Goal: Task Accomplishment & Management: Complete application form

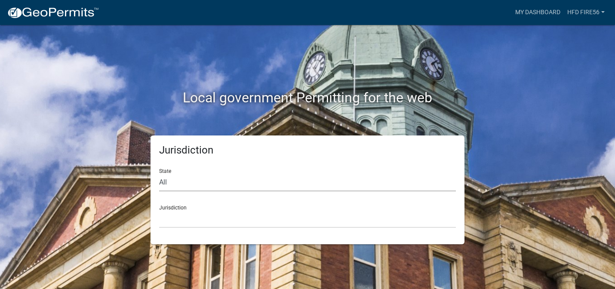
click at [240, 182] on select "All [US_STATE] [US_STATE] [US_STATE] [US_STATE] [US_STATE] [US_STATE] [US_STATE…" at bounding box center [307, 183] width 297 height 18
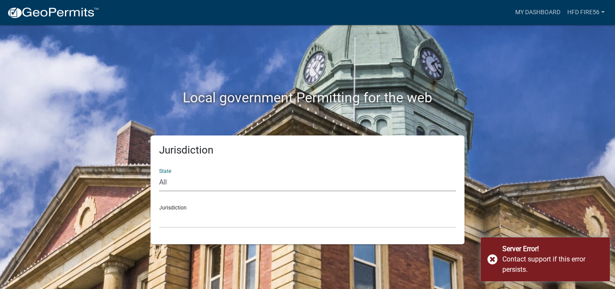
select select "[US_STATE]"
click at [159, 174] on select "All [US_STATE] [US_STATE] [US_STATE] [US_STATE] [US_STATE] [US_STATE] [US_STATE…" at bounding box center [307, 183] width 297 height 18
click at [227, 221] on select "City of [GEOGRAPHIC_DATA], [US_STATE] City of [GEOGRAPHIC_DATA], [US_STATE] Cit…" at bounding box center [307, 219] width 297 height 18
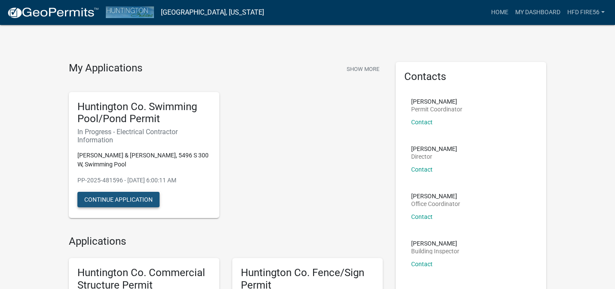
click at [149, 200] on button "Continue Application" at bounding box center [118, 199] width 82 height 15
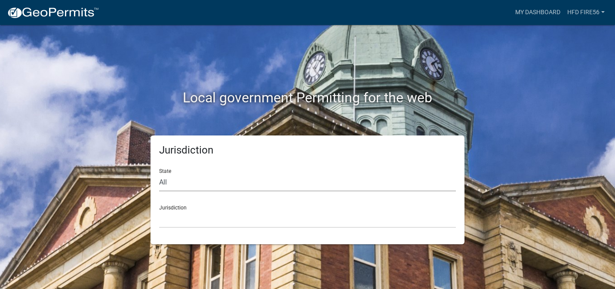
click at [233, 182] on select "All [US_STATE] [US_STATE] [US_STATE] [US_STATE] [US_STATE] [US_STATE] [US_STATE…" at bounding box center [307, 183] width 297 height 18
select select "[US_STATE]"
click at [159, 174] on select "All [US_STATE] [US_STATE] [US_STATE] [US_STATE] [US_STATE] [US_STATE] [US_STATE…" at bounding box center [307, 183] width 297 height 18
click at [216, 216] on select "City of [GEOGRAPHIC_DATA], [US_STATE] City of [GEOGRAPHIC_DATA], [US_STATE] Cit…" at bounding box center [307, 219] width 297 height 18
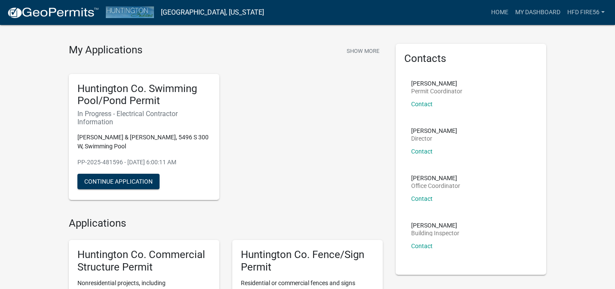
scroll to position [21, 0]
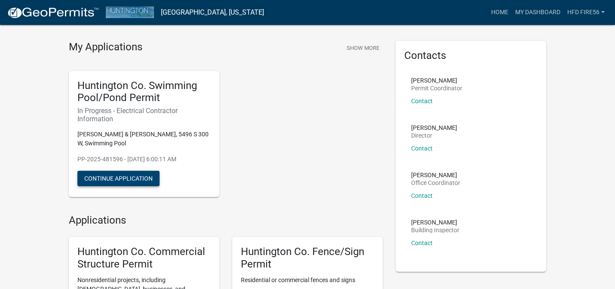
click at [136, 179] on button "Continue Application" at bounding box center [118, 178] width 82 height 15
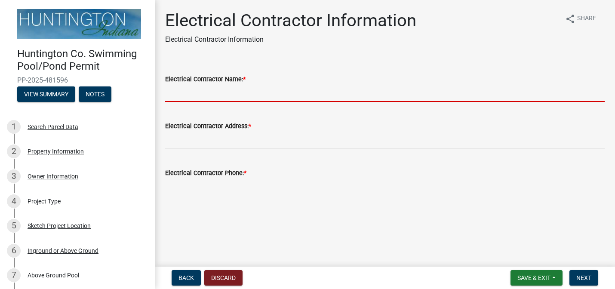
click at [222, 95] on input "Electrical Contractor Name: *" at bounding box center [385, 93] width 440 height 18
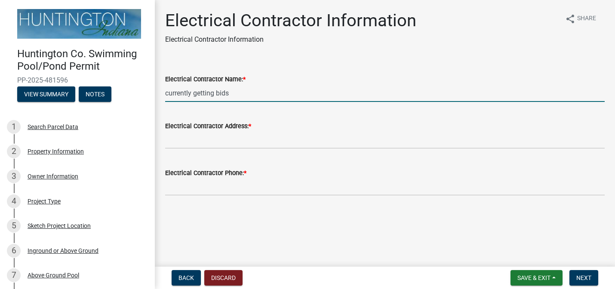
type input "currently getting bids"
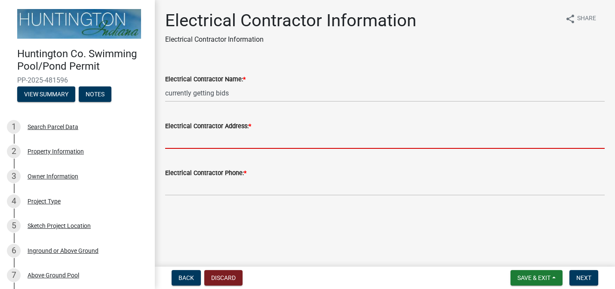
click at [255, 144] on input "Electrical Contractor Address: *" at bounding box center [385, 140] width 440 height 18
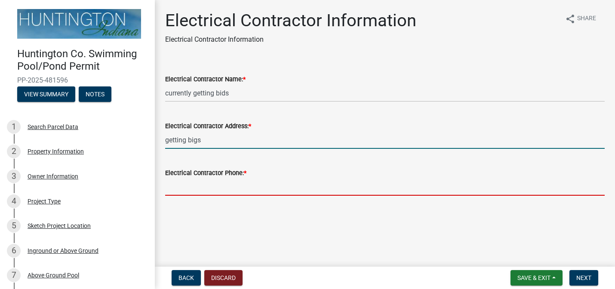
click at [238, 188] on input "Electrical Contractor Phone: *" at bounding box center [385, 187] width 440 height 18
click at [197, 140] on input "getting bigs" at bounding box center [385, 140] width 440 height 18
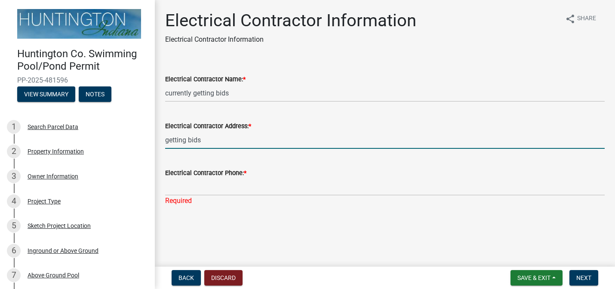
type input "getting bids"
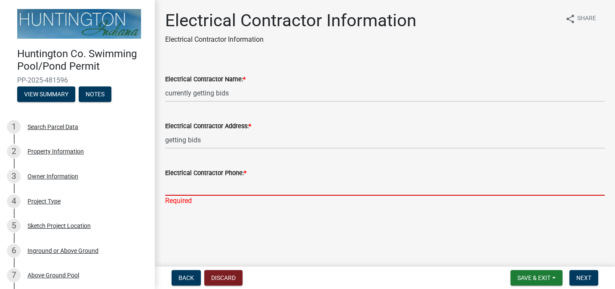
click at [199, 186] on input "Electrical Contractor Phone: *" at bounding box center [385, 187] width 440 height 18
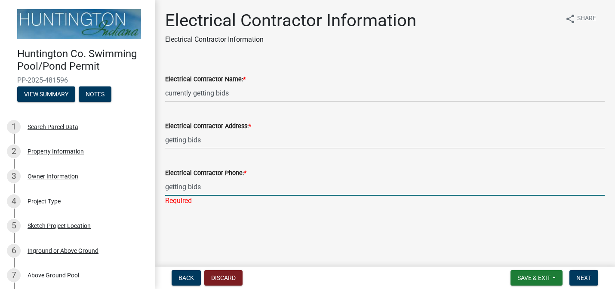
click at [216, 189] on input "getting bids" at bounding box center [385, 187] width 440 height 18
type input "g"
type input "0"
type input "2604507465"
click at [583, 277] on span "Next" at bounding box center [584, 278] width 15 height 7
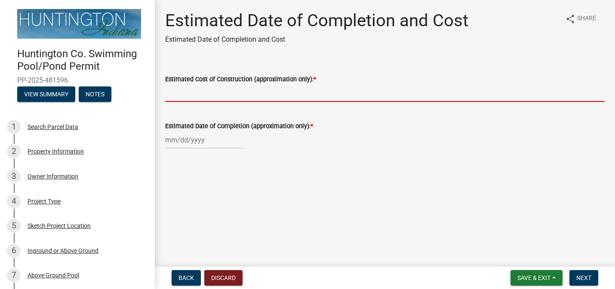
click at [376, 94] on input "Estimated Cost of Construction (approximation only): *" at bounding box center [385, 93] width 440 height 18
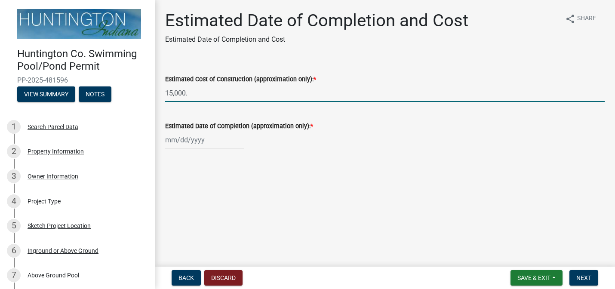
type input "15,000."
click at [183, 140] on div at bounding box center [204, 140] width 79 height 18
select select "9"
select select "2025"
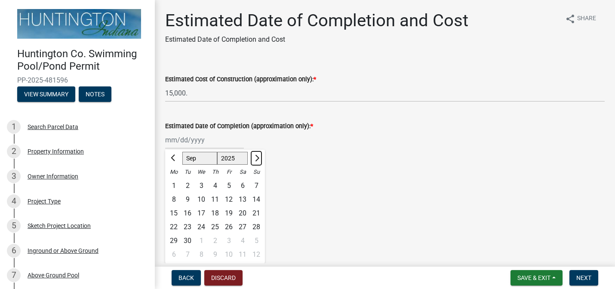
click at [256, 156] on span "Next month" at bounding box center [256, 158] width 6 height 6
click at [256, 159] on span "Next month" at bounding box center [256, 158] width 6 height 6
select select "1"
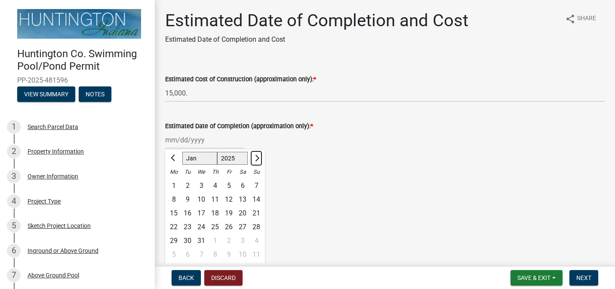
select select "2026"
click at [256, 159] on span "Next month" at bounding box center [256, 158] width 6 height 6
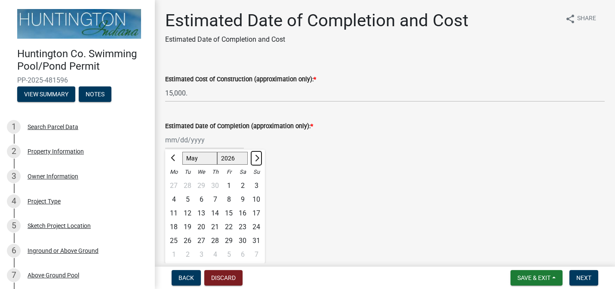
click at [256, 159] on span "Next month" at bounding box center [256, 158] width 6 height 6
select select "6"
click at [175, 185] on div "1" at bounding box center [174, 186] width 14 height 14
type input "06/01/2026"
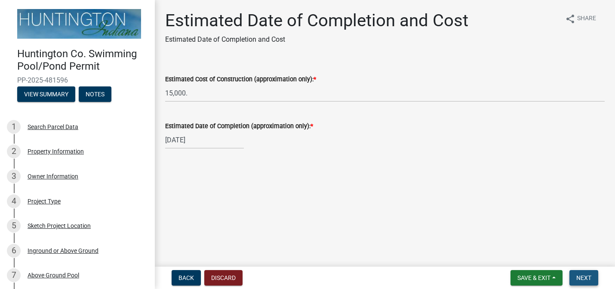
click at [587, 276] on span "Next" at bounding box center [584, 278] width 15 height 7
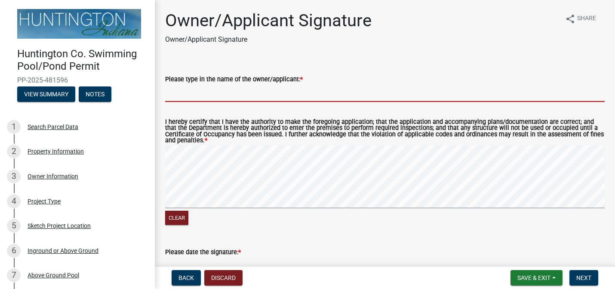
click at [340, 97] on input "Please type in the name of the owner/applicant: *" at bounding box center [385, 93] width 440 height 18
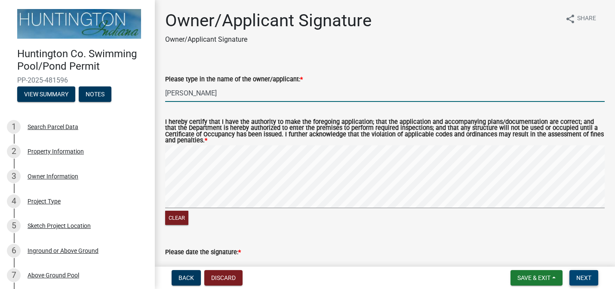
type input "Jason F Meier"
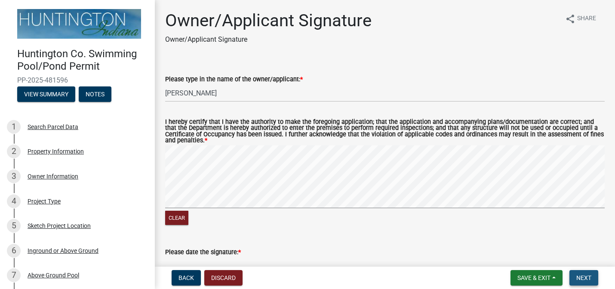
click at [587, 278] on span "Next" at bounding box center [584, 278] width 15 height 7
click at [584, 277] on span "Next" at bounding box center [584, 278] width 15 height 7
click at [587, 275] on span "Next" at bounding box center [584, 278] width 15 height 7
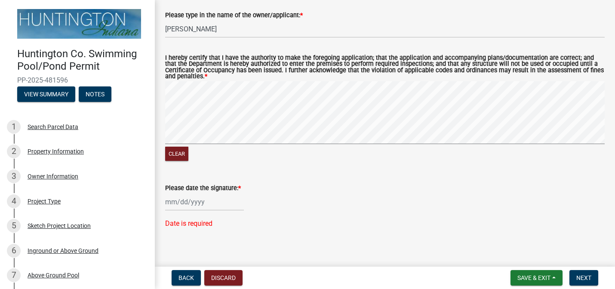
select select "9"
select select "2025"
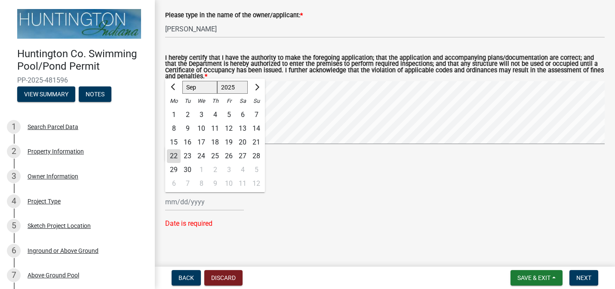
click at [172, 196] on div "Jan Feb Mar Apr May Jun Jul Aug Sep Oct Nov Dec 1525 1526 1527 1528 1529 1530 1…" at bounding box center [204, 202] width 79 height 18
click at [174, 149] on div "22" at bounding box center [174, 156] width 14 height 14
type input "09/22/2025"
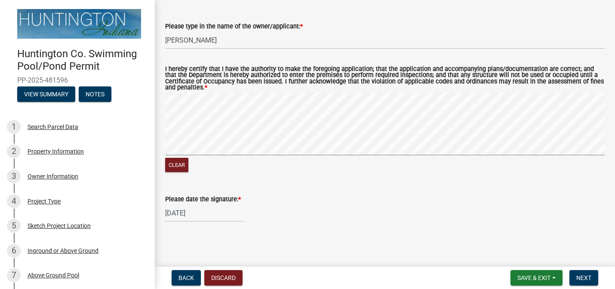
scroll to position [47, 0]
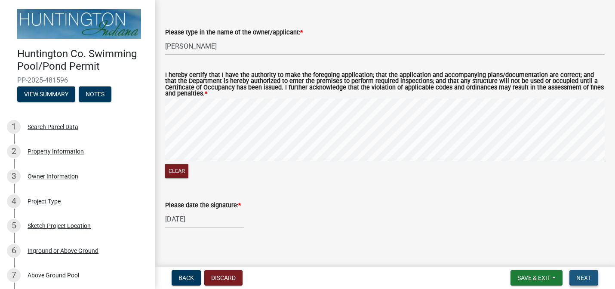
click at [585, 277] on span "Next" at bounding box center [584, 278] width 15 height 7
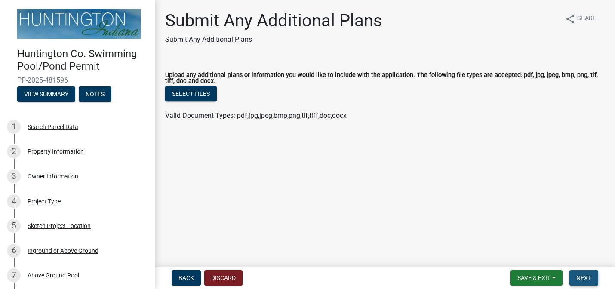
click at [585, 277] on span "Next" at bounding box center [584, 278] width 15 height 7
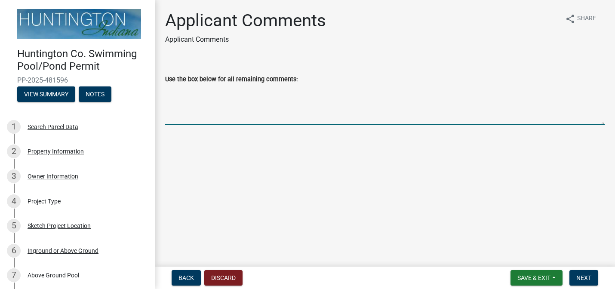
click at [309, 102] on textarea "Use the box below for all remaining comments:" at bounding box center [385, 104] width 440 height 40
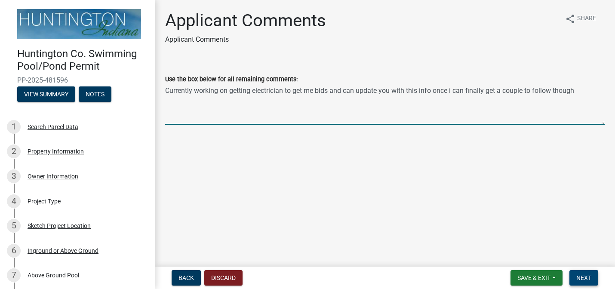
type textarea "Currently working on getting electrician to get me bids and can update you with…"
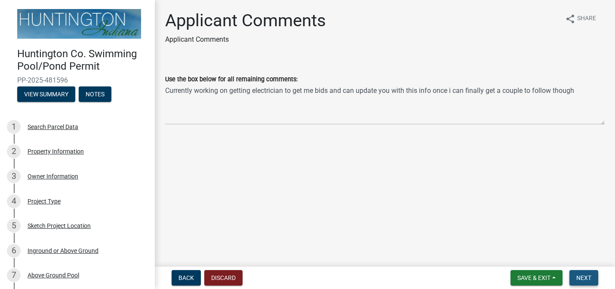
click at [585, 276] on span "Next" at bounding box center [584, 278] width 15 height 7
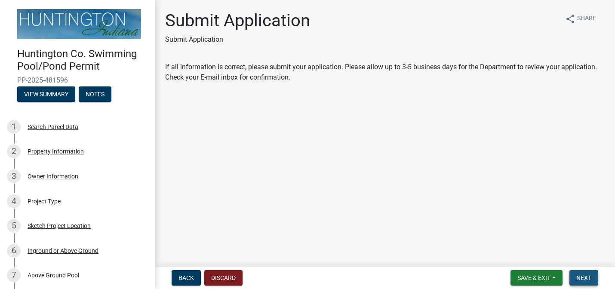
click at [585, 277] on span "Next" at bounding box center [584, 278] width 15 height 7
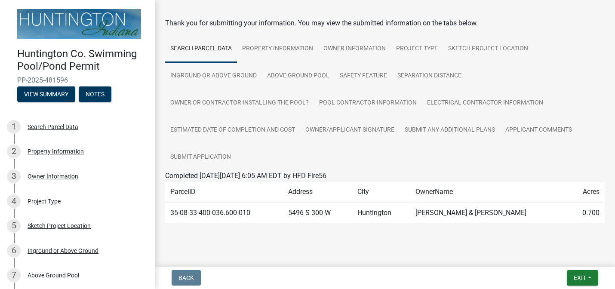
scroll to position [41, 0]
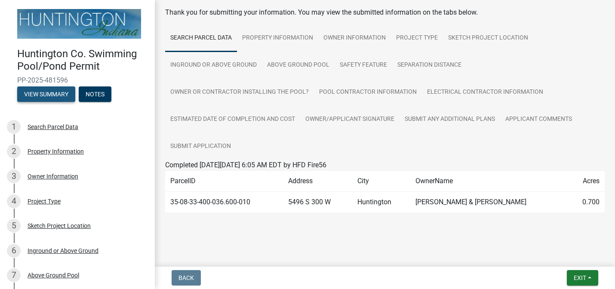
click at [49, 93] on button "View Summary" at bounding box center [46, 93] width 58 height 15
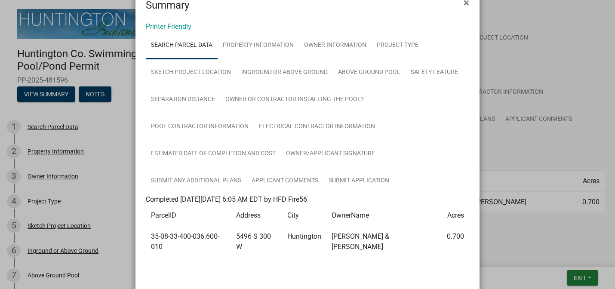
scroll to position [0, 0]
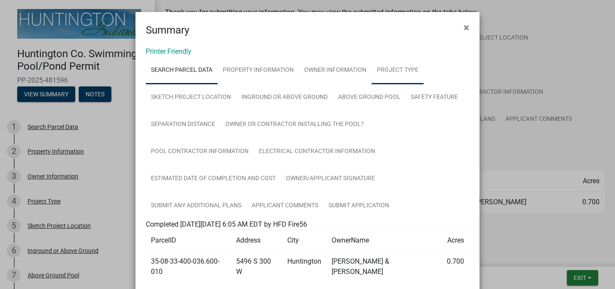
click at [387, 66] on link "Project Type" at bounding box center [398, 71] width 52 height 28
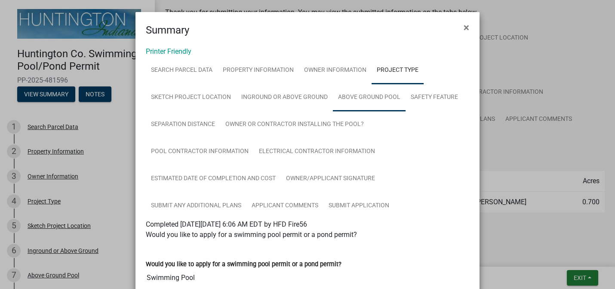
click at [380, 95] on link "Above Ground Pool" at bounding box center [369, 98] width 73 height 28
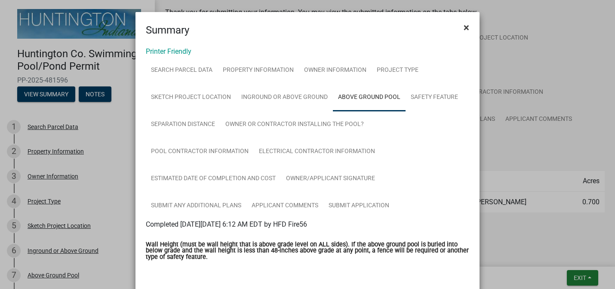
click at [465, 26] on span "×" at bounding box center [467, 28] width 6 height 12
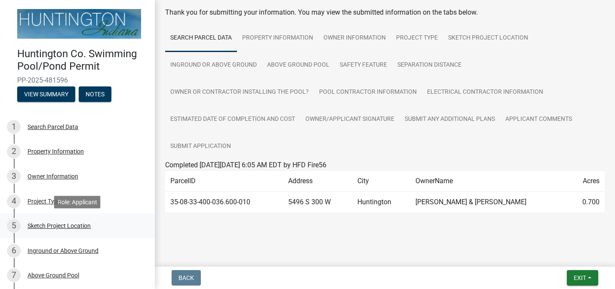
click at [73, 225] on div "Sketch Project Location" at bounding box center [59, 226] width 63 height 6
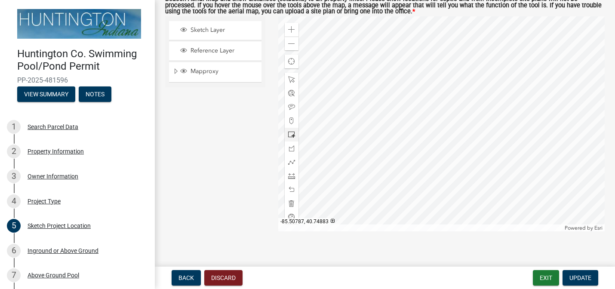
scroll to position [102, 0]
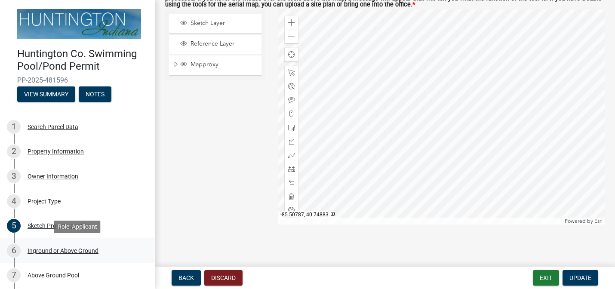
click at [87, 250] on div "Inground or Above Ground" at bounding box center [63, 251] width 71 height 6
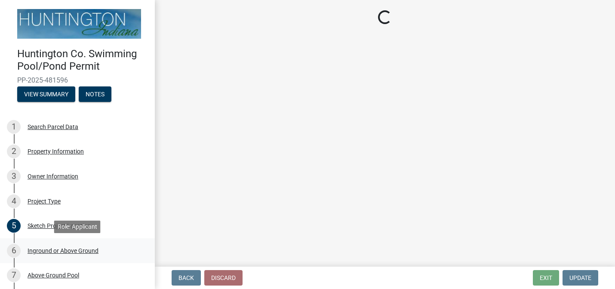
select select "923b4e7c-51de-4462-8d24-d9eeec0739f1"
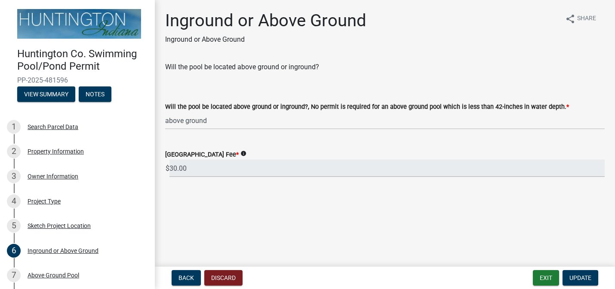
click at [247, 153] on icon "info" at bounding box center [244, 154] width 6 height 6
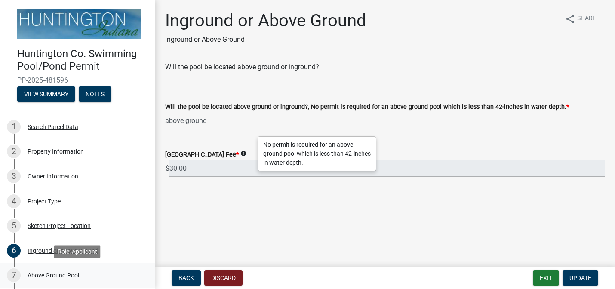
click at [67, 276] on div "Above Ground Pool" at bounding box center [54, 275] width 52 height 6
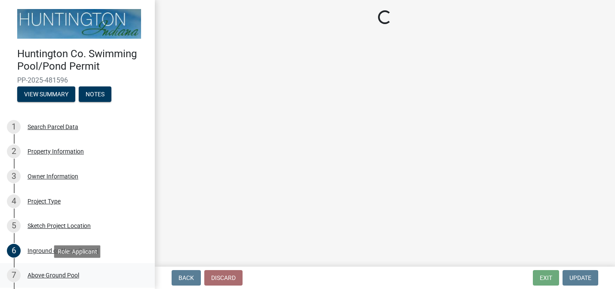
select select "2687f336-860f-4c32-9f79-fdae343ee959"
select select "43304ed7-64c9-4593-91a0-c10884efb10e"
select select "2e22201e-c53d-46b9-bab9-c4e5b54f0f53"
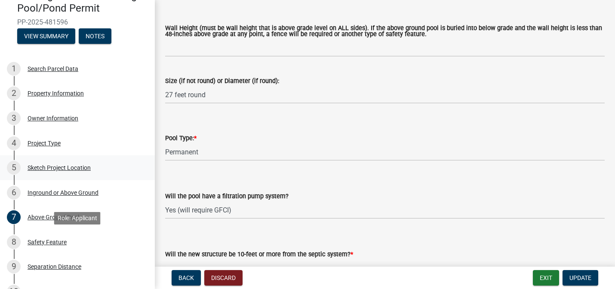
scroll to position [62, 0]
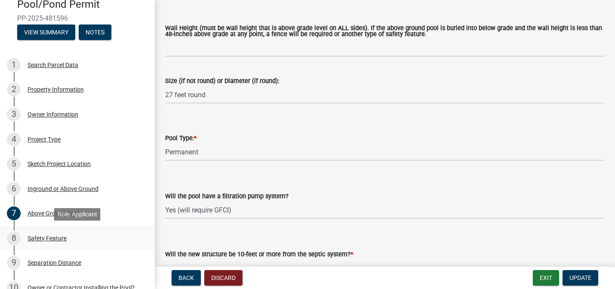
click at [51, 238] on div "Safety Feature" at bounding box center [47, 238] width 39 height 6
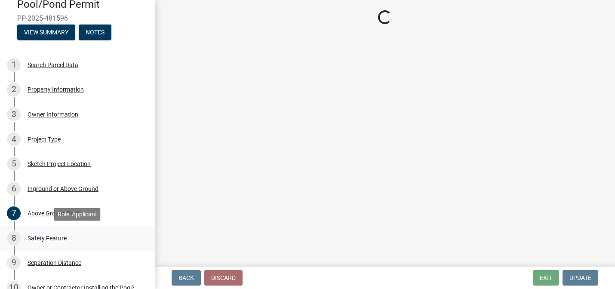
select select "b63de933-13a8-4a11-b569-004140b8ab3e"
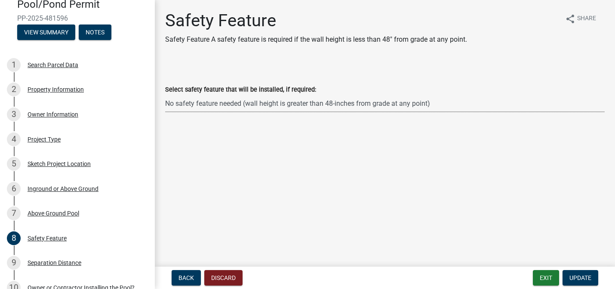
click at [334, 105] on select "Select Item... No safety feature needed (wall height is greater than 48-inches …" at bounding box center [385, 104] width 440 height 18
click at [165, 95] on select "Select Item... No safety feature needed (wall height is greater than 48-inches …" at bounding box center [385, 104] width 440 height 18
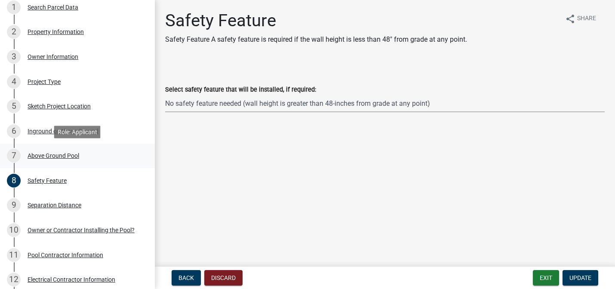
scroll to position [129, 0]
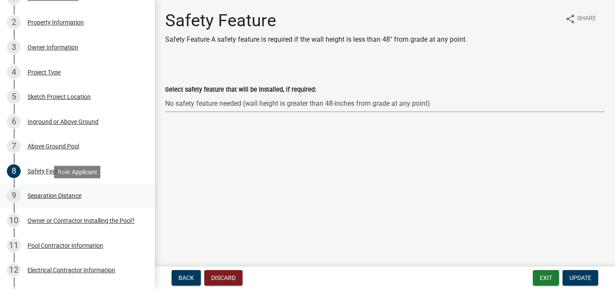
click at [65, 196] on div "Separation Distance" at bounding box center [55, 196] width 54 height 6
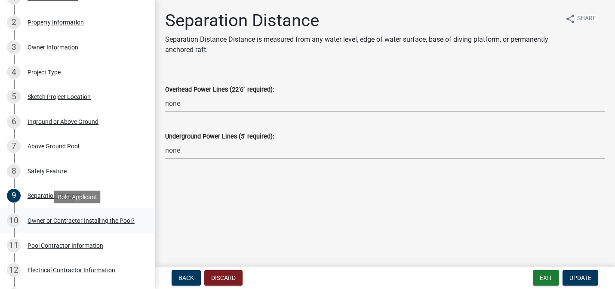
click at [78, 220] on div "Owner or Contractor Installing the Pool?" at bounding box center [81, 221] width 107 height 6
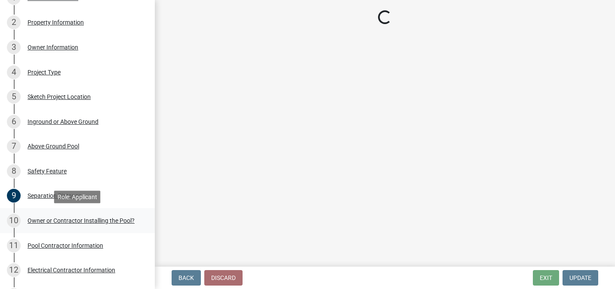
select select "93b7ab81-de3f-45a8-b814-92fabcc7ca65"
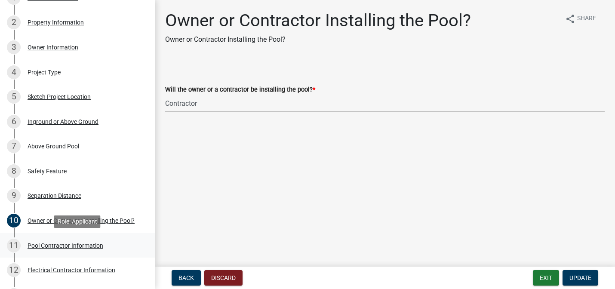
click at [79, 246] on div "Pool Contractor Information" at bounding box center [66, 246] width 76 height 6
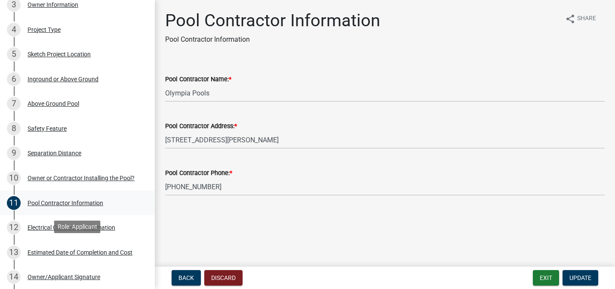
scroll to position [174, 0]
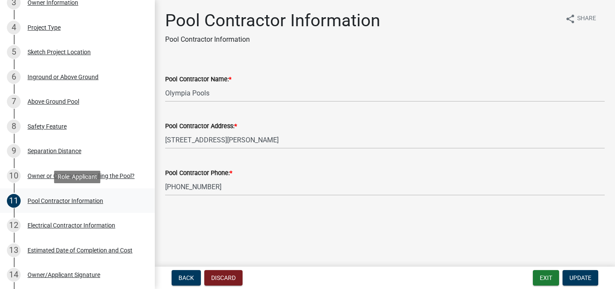
click at [88, 200] on div "Pool Contractor Information" at bounding box center [66, 201] width 76 height 6
click at [84, 227] on div "Electrical Contractor Information" at bounding box center [72, 225] width 88 height 6
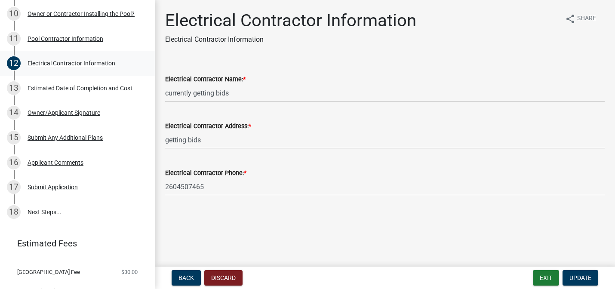
scroll to position [351, 0]
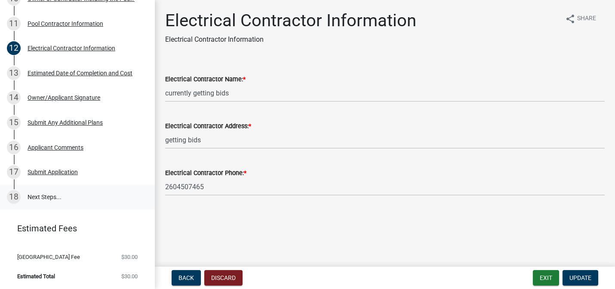
click at [44, 195] on link "18 Next Steps..." at bounding box center [77, 197] width 155 height 25
click at [48, 172] on div "Submit Application" at bounding box center [53, 172] width 50 height 6
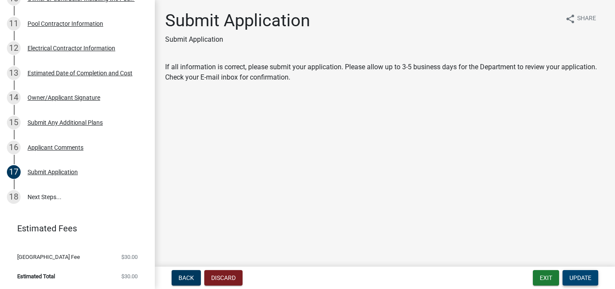
click at [580, 275] on span "Update" at bounding box center [581, 278] width 22 height 7
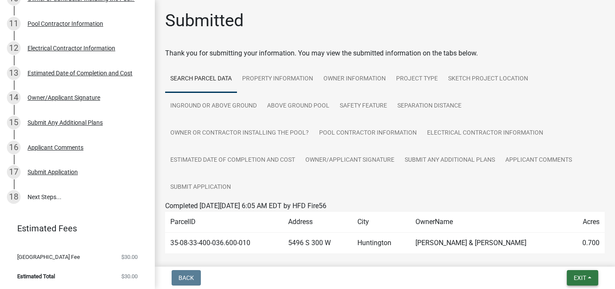
click at [582, 278] on span "Exit" at bounding box center [580, 278] width 12 height 7
click at [568, 253] on button "Save & Exit" at bounding box center [564, 255] width 69 height 21
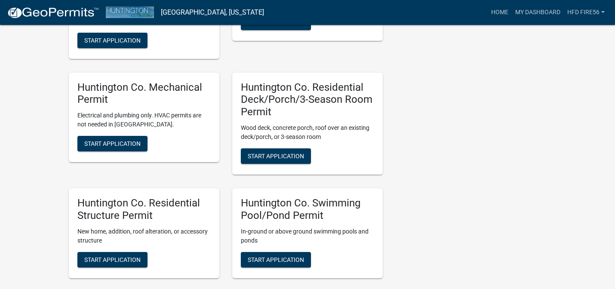
scroll to position [286, 0]
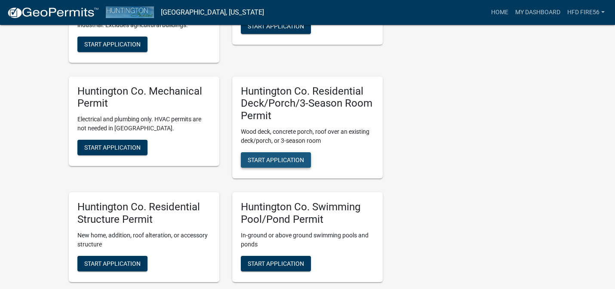
click at [286, 158] on span "Start Application" at bounding box center [276, 160] width 56 height 7
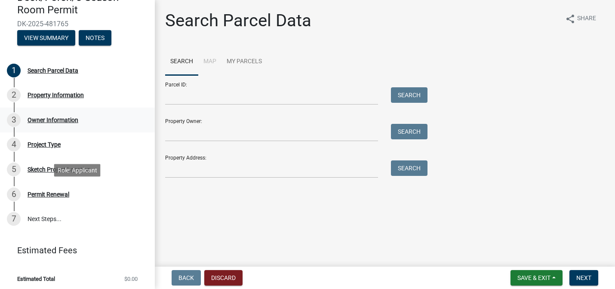
scroll to position [72, 0]
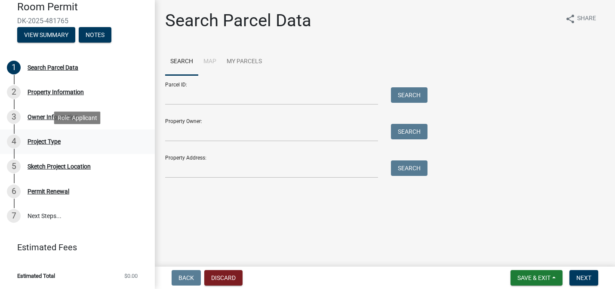
click at [47, 139] on div "Project Type" at bounding box center [44, 142] width 33 height 6
click at [47, 143] on div "Project Type" at bounding box center [44, 142] width 33 height 6
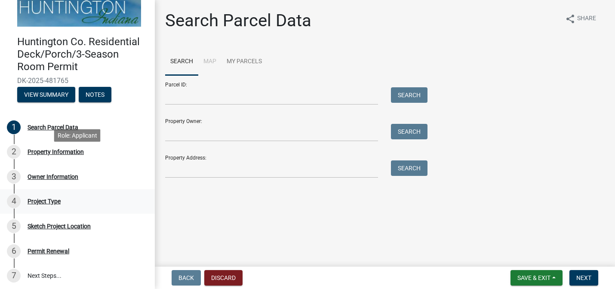
scroll to position [0, 0]
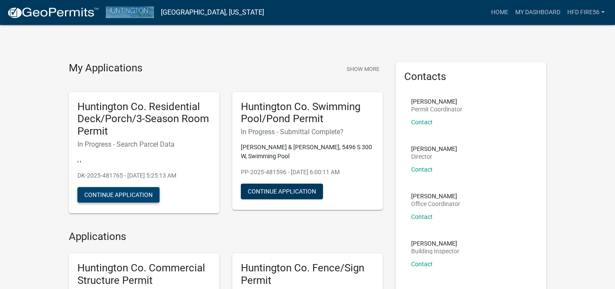
click at [128, 192] on button "Continue Application" at bounding box center [118, 194] width 82 height 15
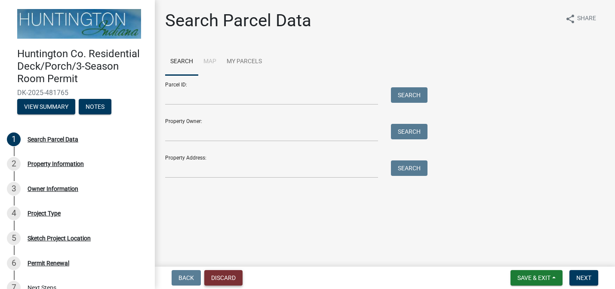
click at [226, 277] on button "Discard" at bounding box center [223, 277] width 38 height 15
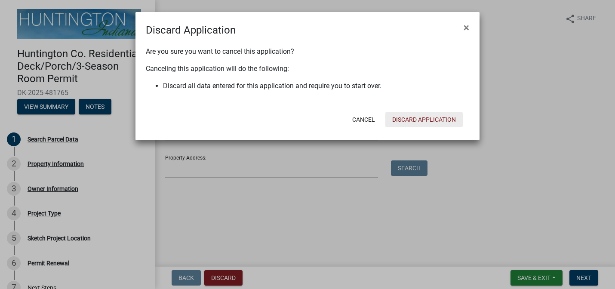
click at [422, 119] on button "Discard Application" at bounding box center [424, 119] width 77 height 15
